Goal: Navigation & Orientation: Find specific page/section

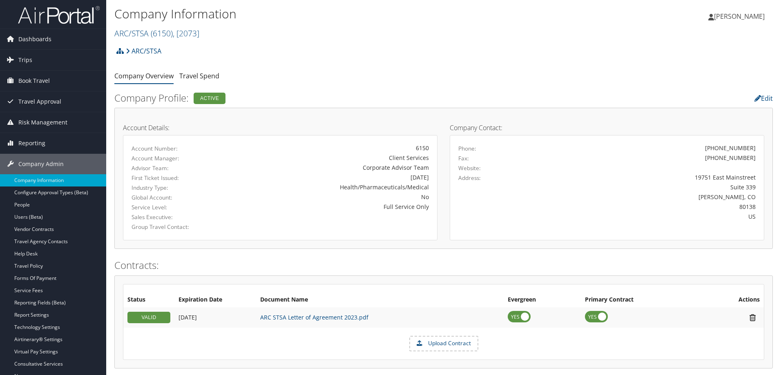
scroll to position [484, 0]
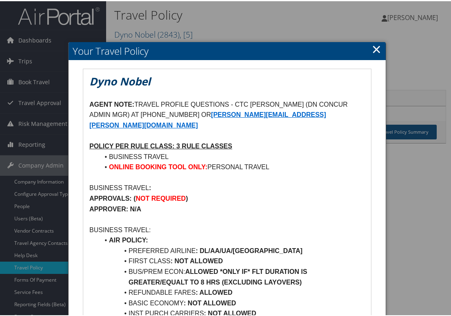
click at [377, 51] on link "×" at bounding box center [376, 48] width 9 height 16
